Goal: Information Seeking & Learning: Learn about a topic

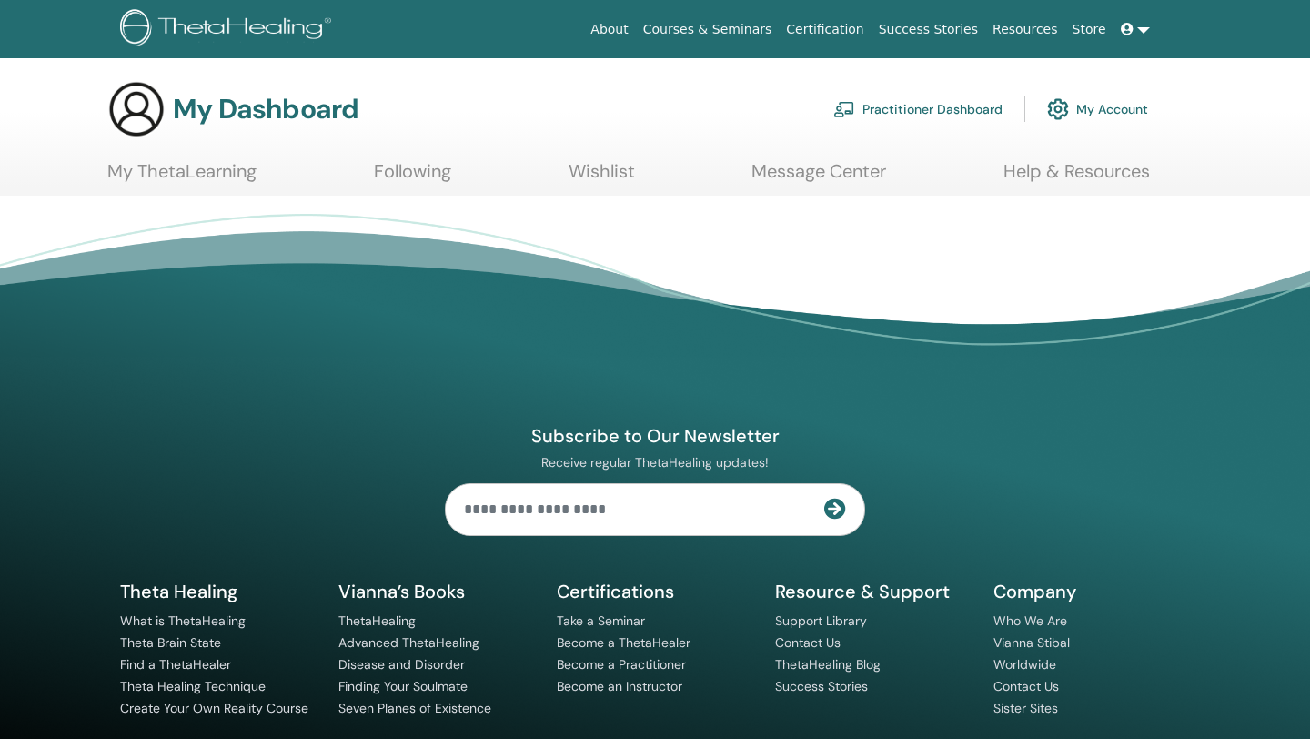
click at [715, 29] on link "Courses & Seminars" at bounding box center [708, 30] width 144 height 34
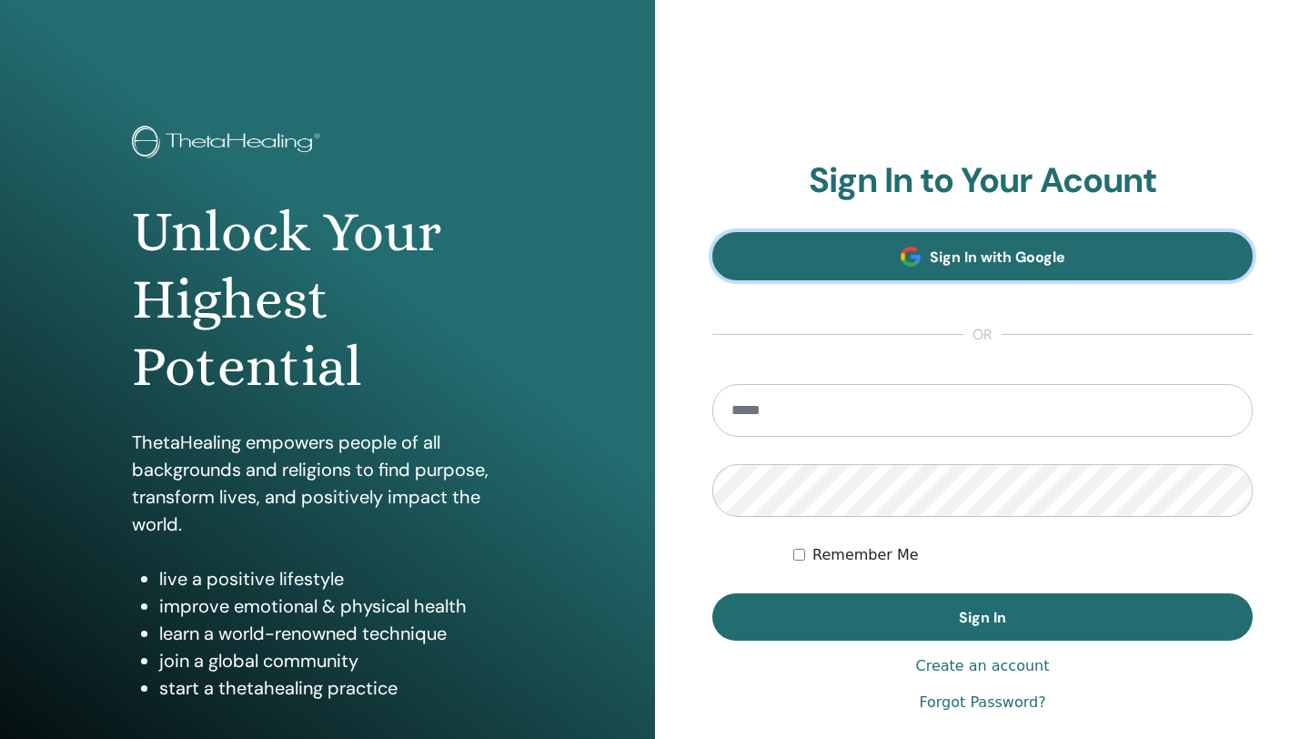
click at [927, 253] on link "Sign In with Google" at bounding box center [982, 256] width 540 height 48
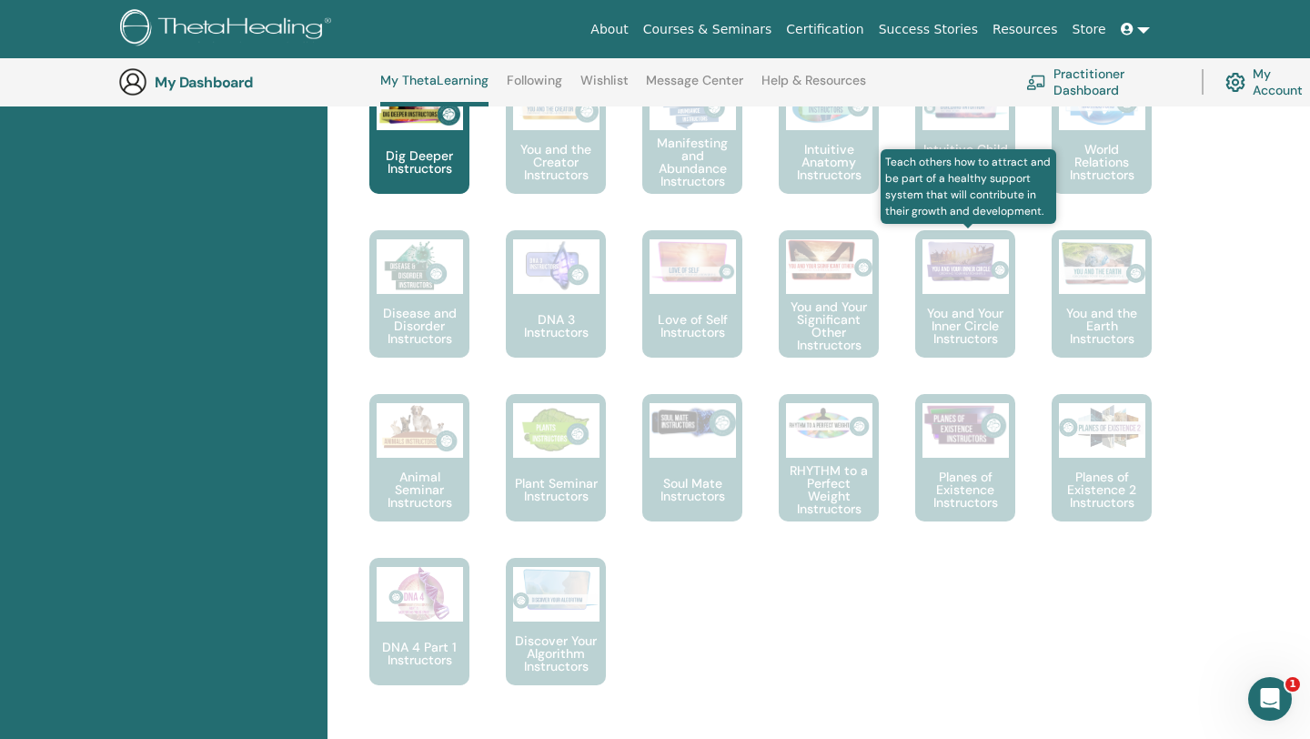
scroll to position [944, 0]
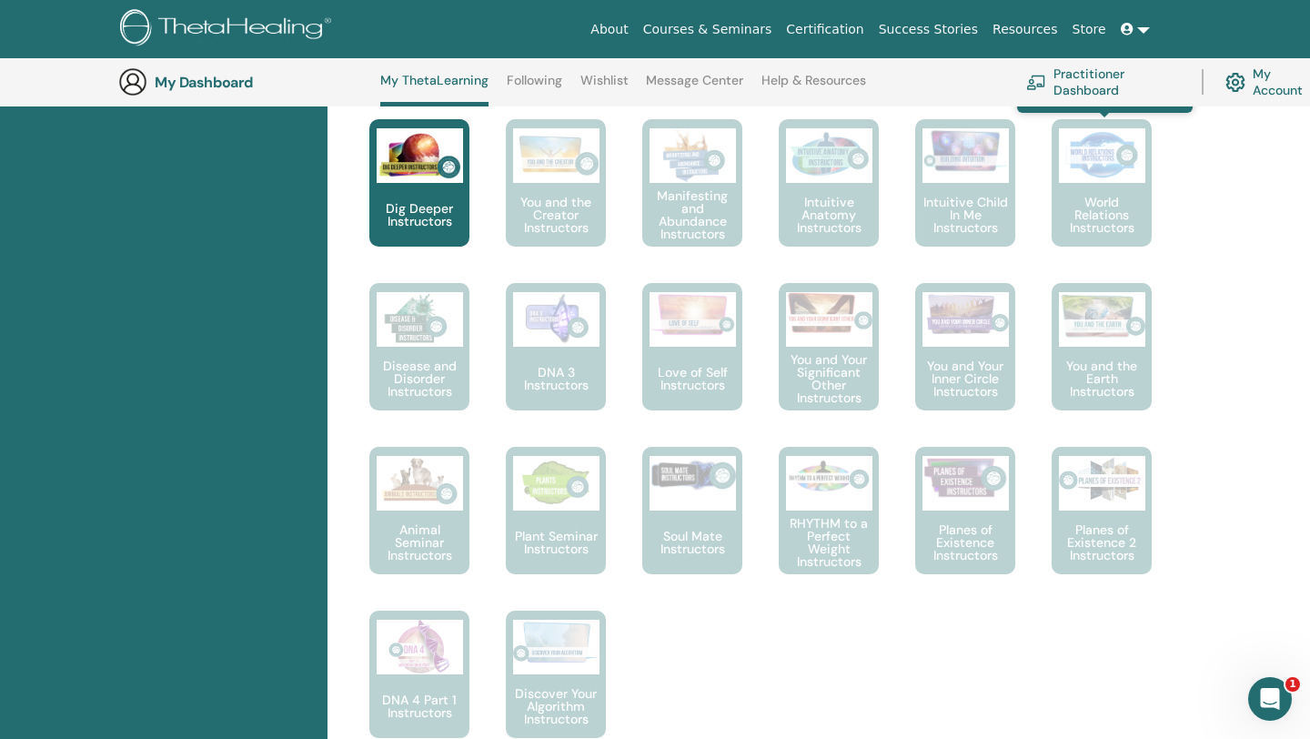
click at [1106, 200] on p "World Relations Instructors" at bounding box center [1101, 215] width 100 height 38
